Goal: Obtain resource: Obtain resource

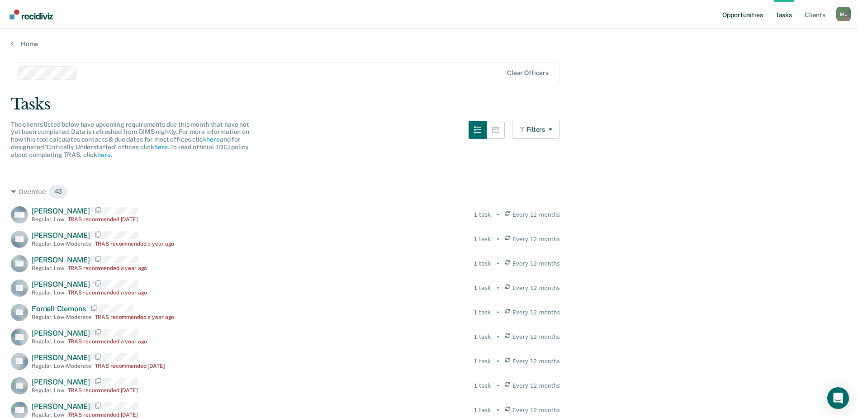
click at [746, 17] on link "Opportunities" at bounding box center [743, 14] width 44 height 29
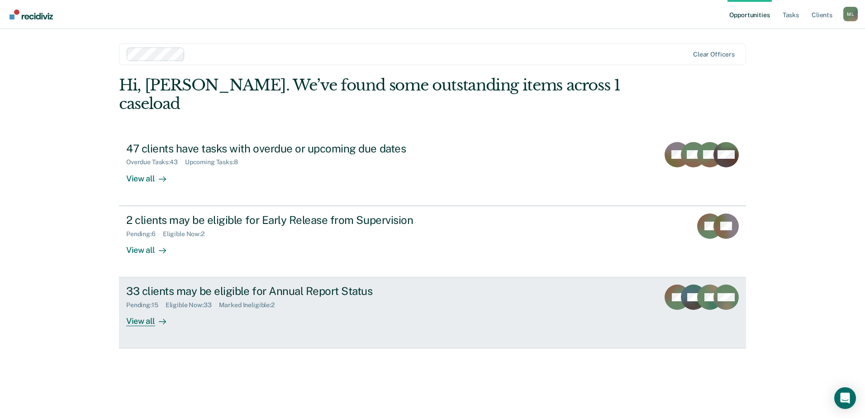
click at [196, 301] on div "Eligible Now : 33" at bounding box center [192, 305] width 53 height 8
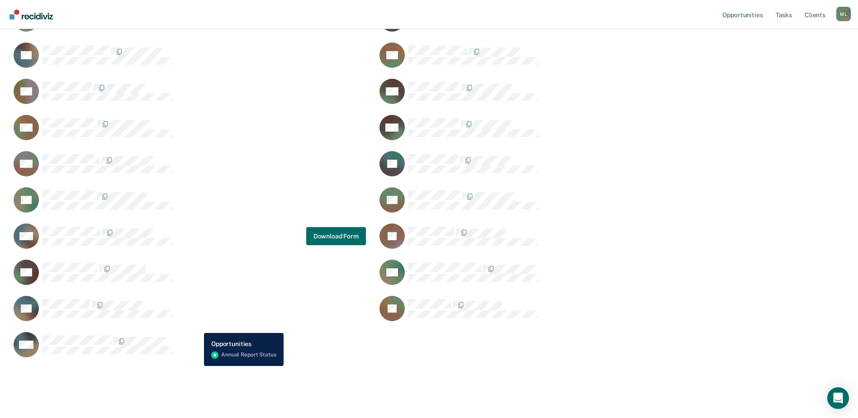
scroll to position [452, 0]
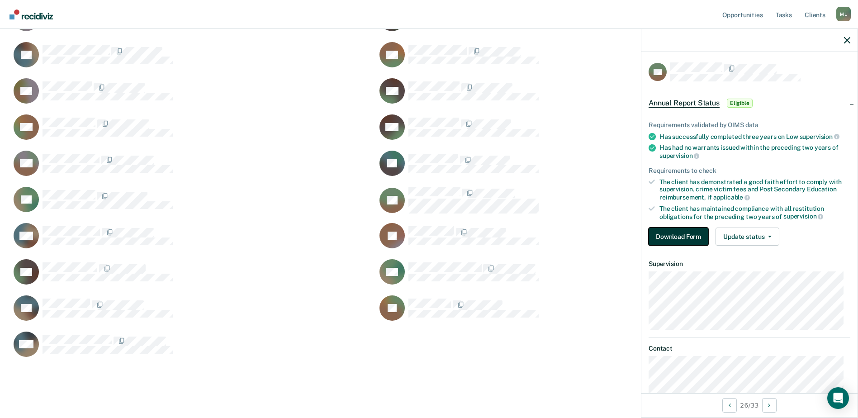
click at [658, 238] on button "Download Form" at bounding box center [679, 237] width 60 height 18
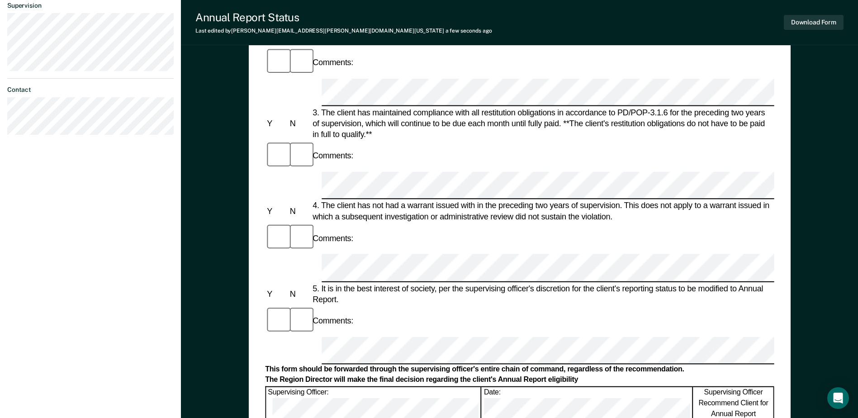
scroll to position [271, 0]
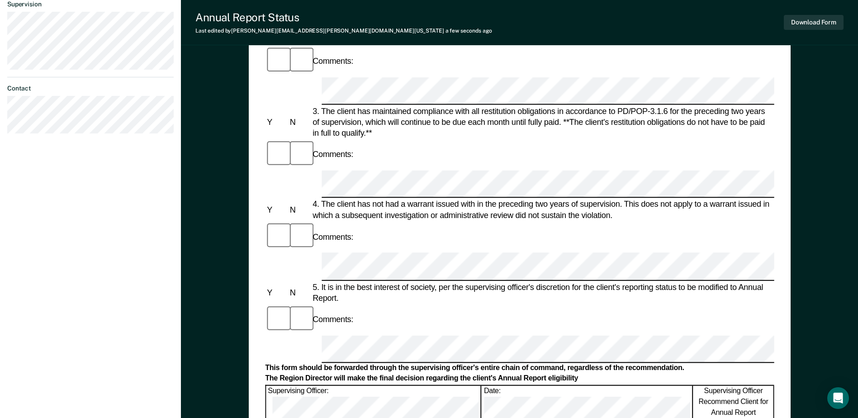
click at [727, 205] on form "Annual Reporting Checklist, Recommendation, and Determination Form Clients who …" at bounding box center [519, 336] width 509 height 1032
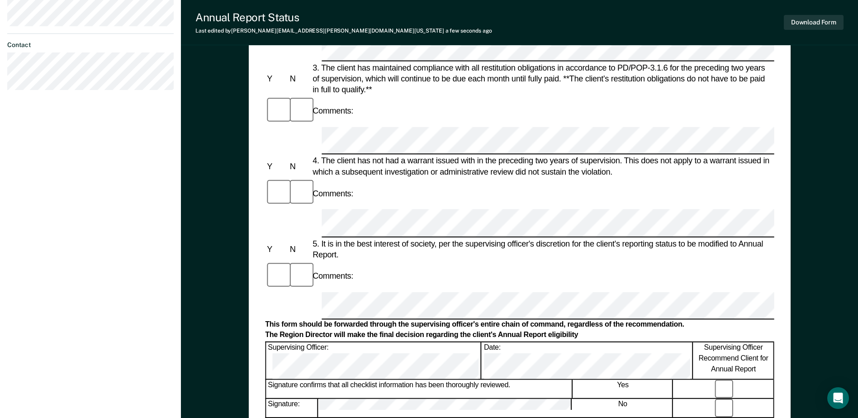
scroll to position [317, 0]
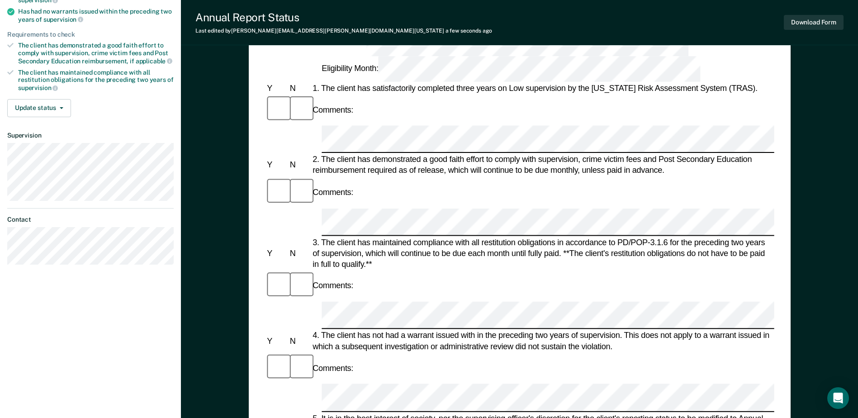
scroll to position [45, 0]
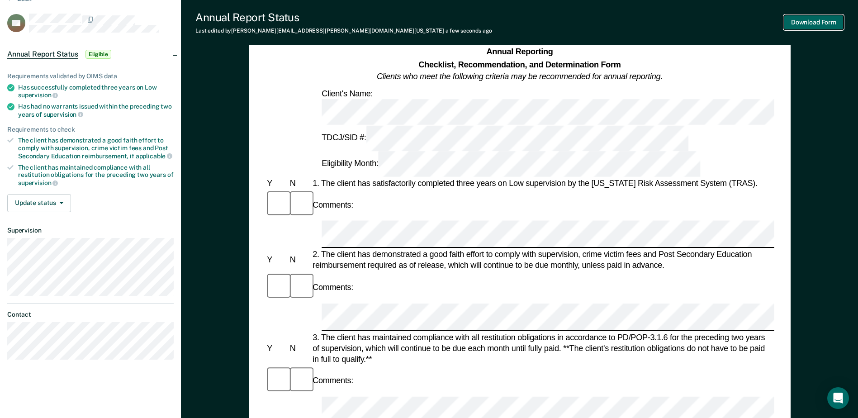
click at [804, 23] on button "Download Form" at bounding box center [814, 22] width 60 height 15
